Goal: Transaction & Acquisition: Subscribe to service/newsletter

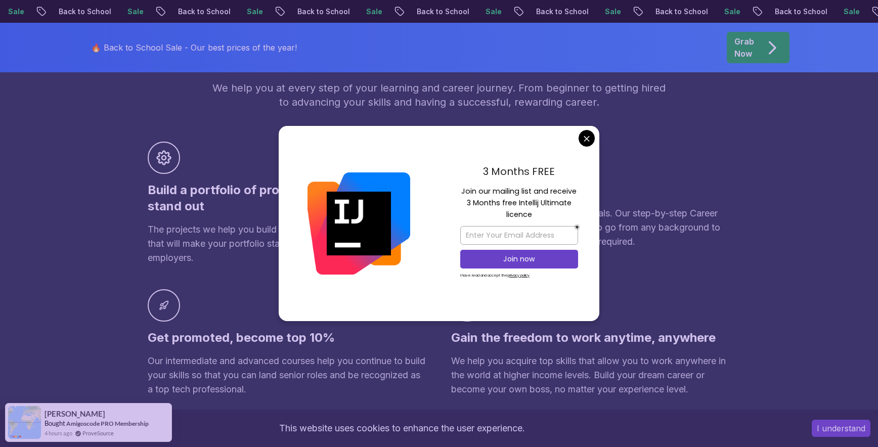
scroll to position [657, 0]
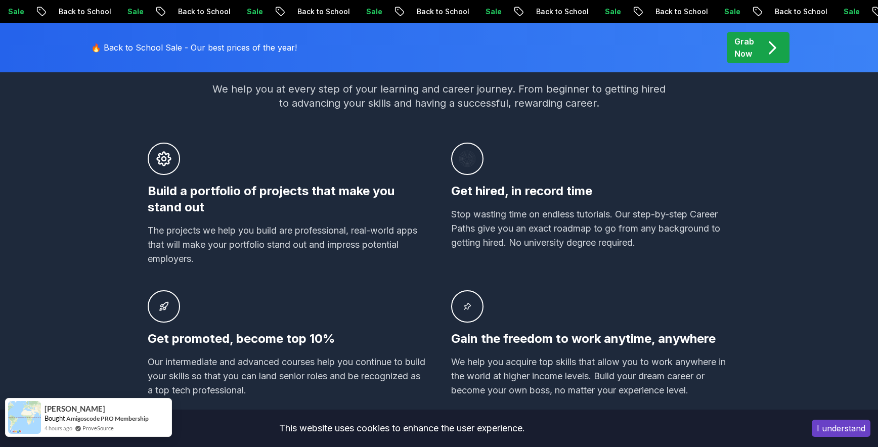
click at [27, 424] on img at bounding box center [24, 417] width 33 height 33
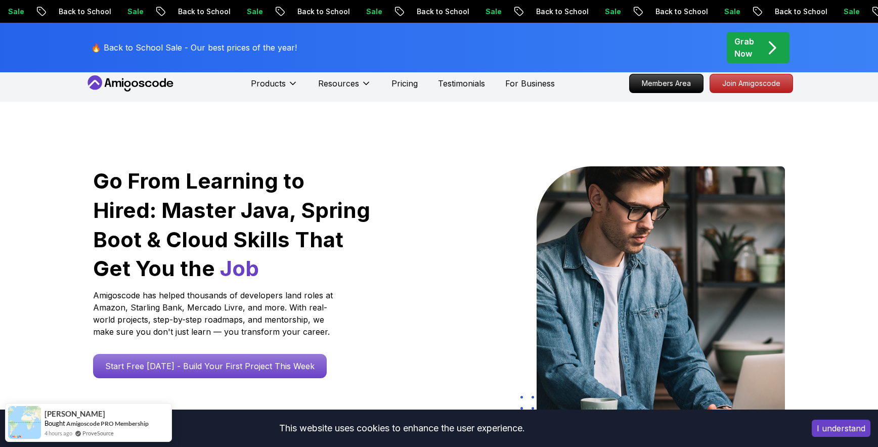
scroll to position [0, 0]
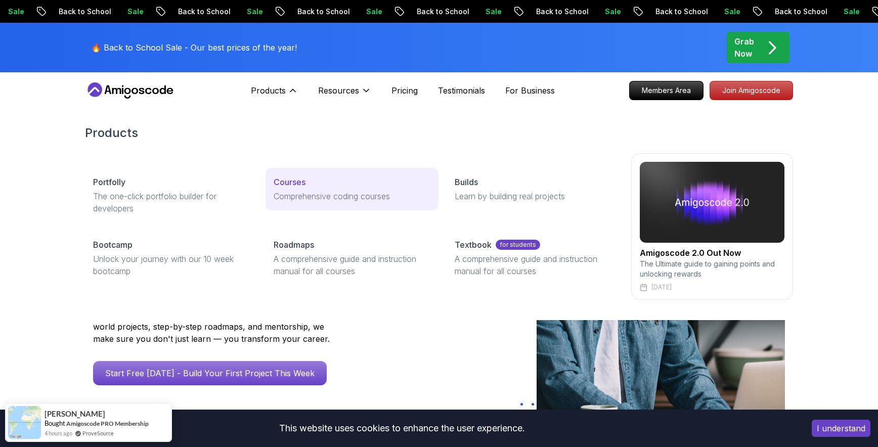
click at [287, 180] on p "Courses" at bounding box center [290, 182] width 32 height 12
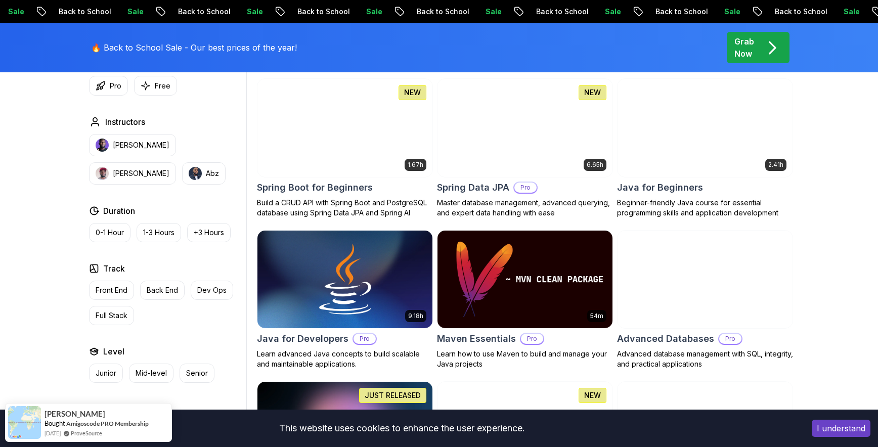
scroll to position [455, 0]
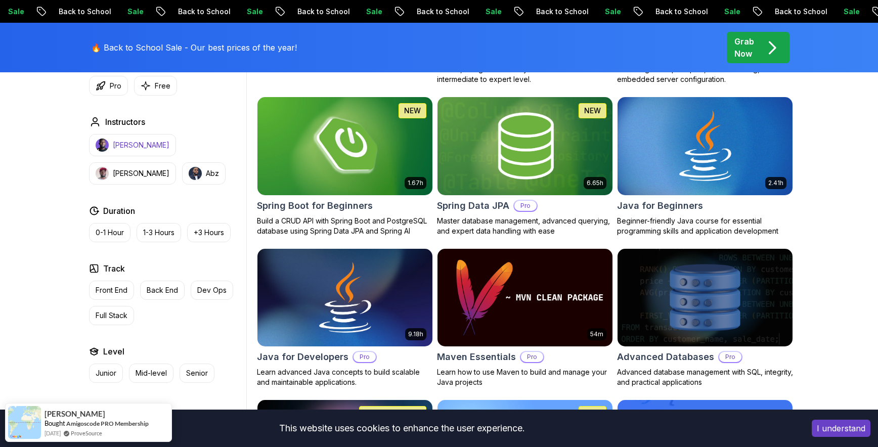
click at [136, 148] on p "[PERSON_NAME]" at bounding box center [141, 145] width 57 height 10
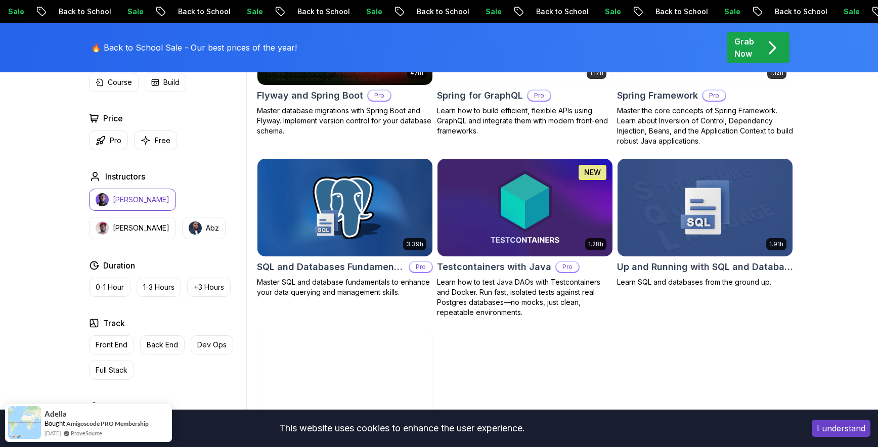
scroll to position [2478, 0]
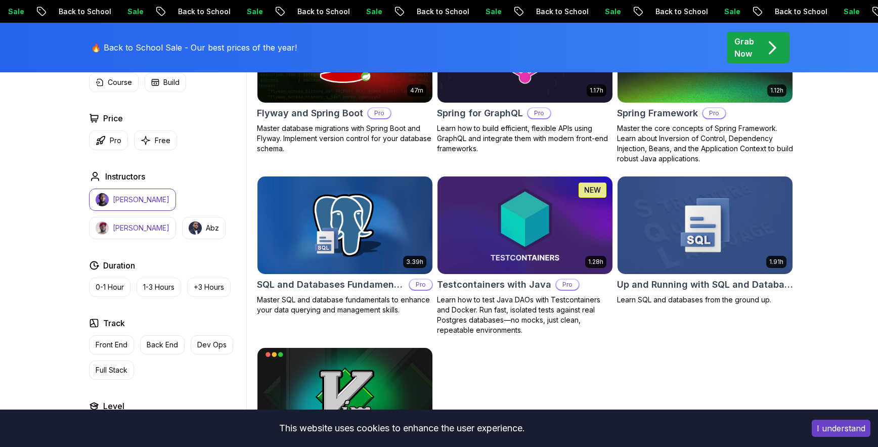
click at [169, 223] on p "[PERSON_NAME]" at bounding box center [141, 228] width 57 height 10
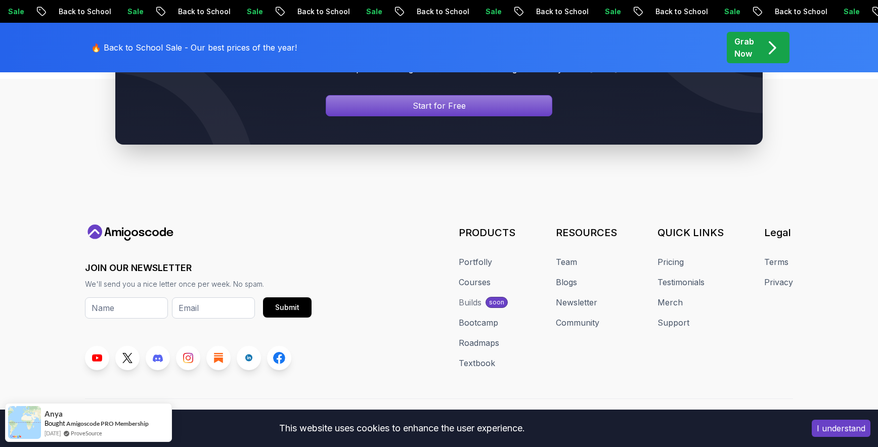
scroll to position [2519, 0]
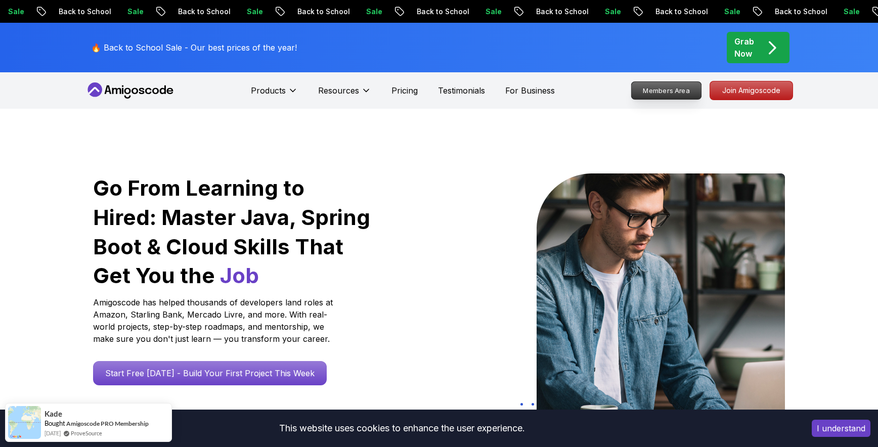
click at [658, 96] on p "Members Area" at bounding box center [667, 90] width 70 height 17
click at [743, 90] on p "Join Amigoscode" at bounding box center [751, 90] width 78 height 17
